Goal: Find specific page/section: Find specific page/section

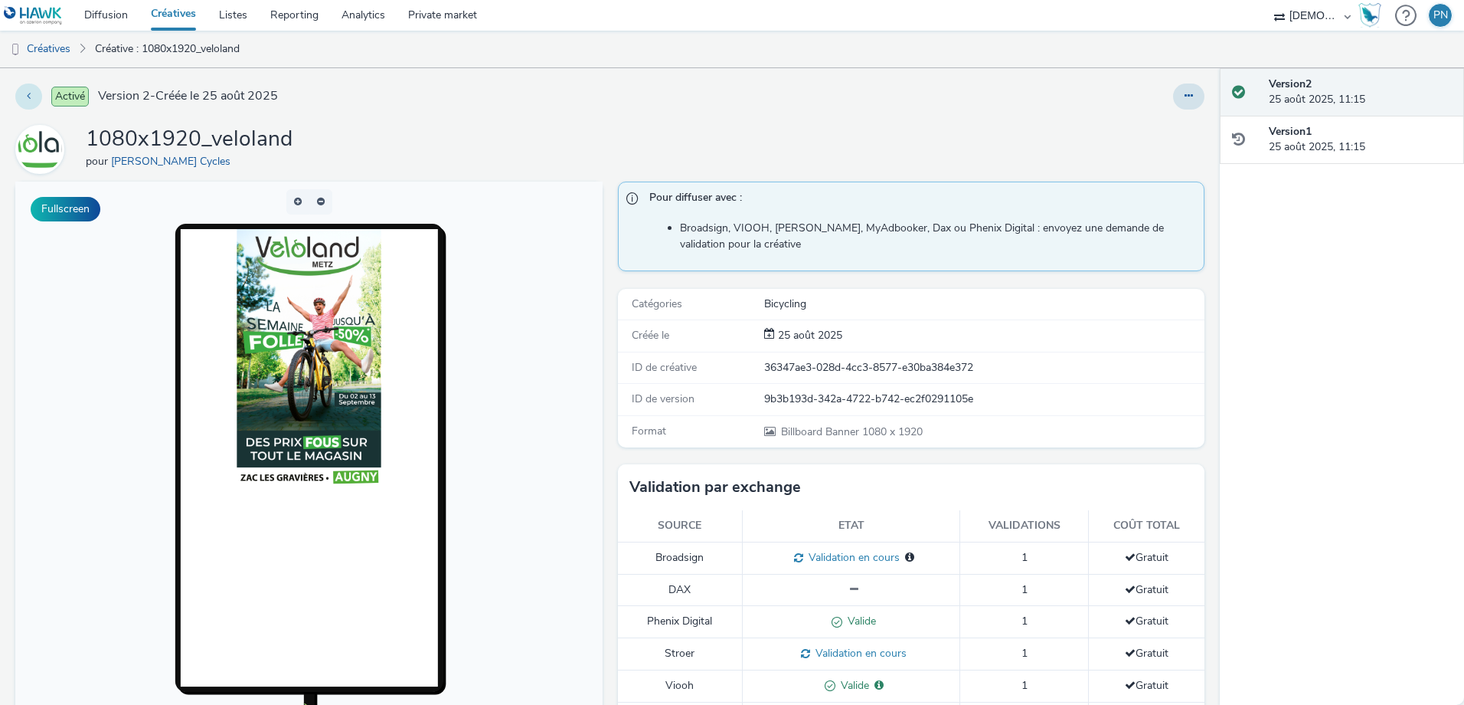
click at [21, 93] on button at bounding box center [28, 96] width 27 height 26
click at [90, 19] on link "Diffusion" at bounding box center [106, 15] width 67 height 31
